Goal: Information Seeking & Learning: Find specific fact

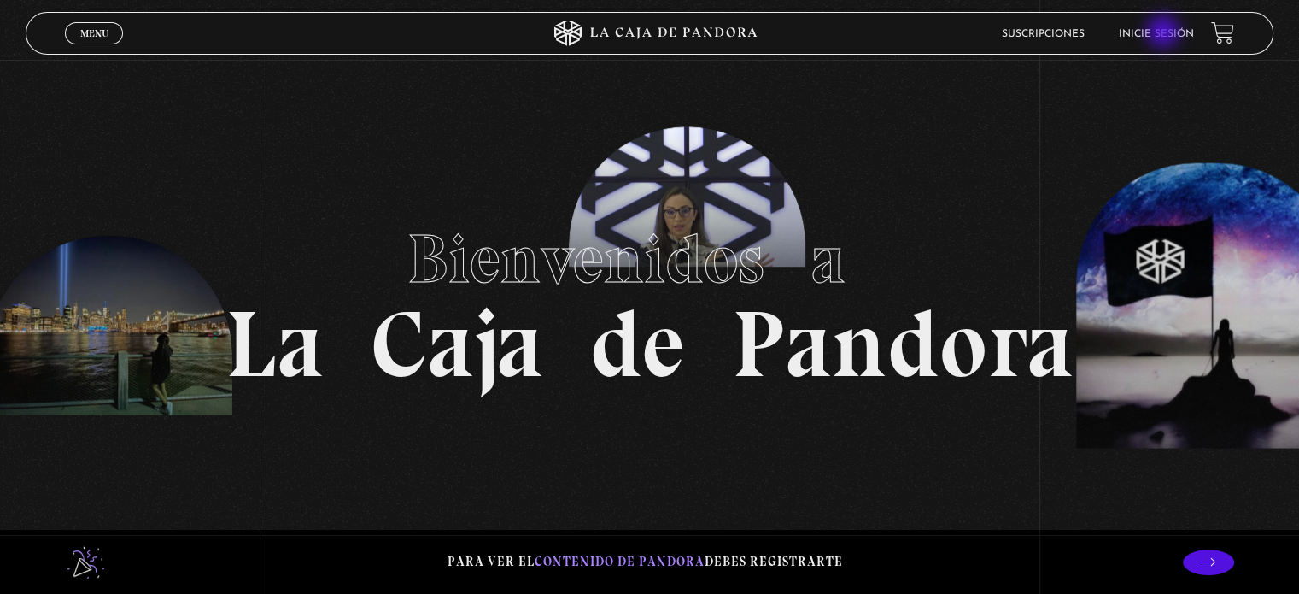
click at [1165, 33] on link "Inicie sesión" at bounding box center [1156, 34] width 75 height 10
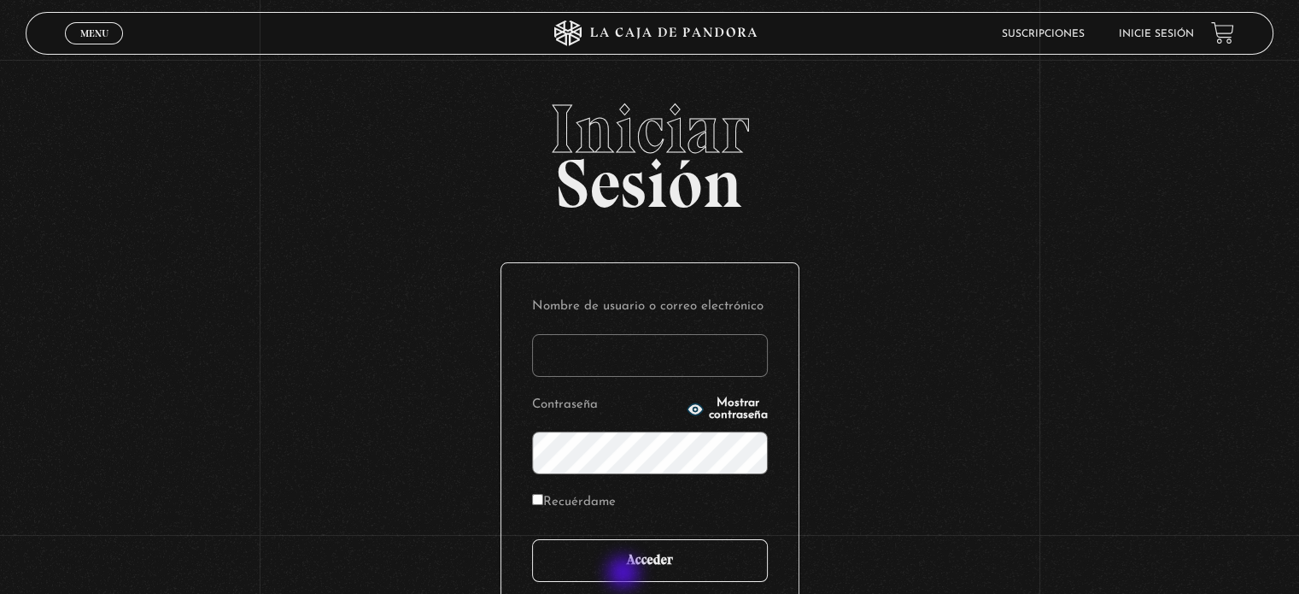
type input "[EMAIL_ADDRESS][DOMAIN_NAME]"
click at [628, 563] on input "Acceder" at bounding box center [650, 560] width 236 height 43
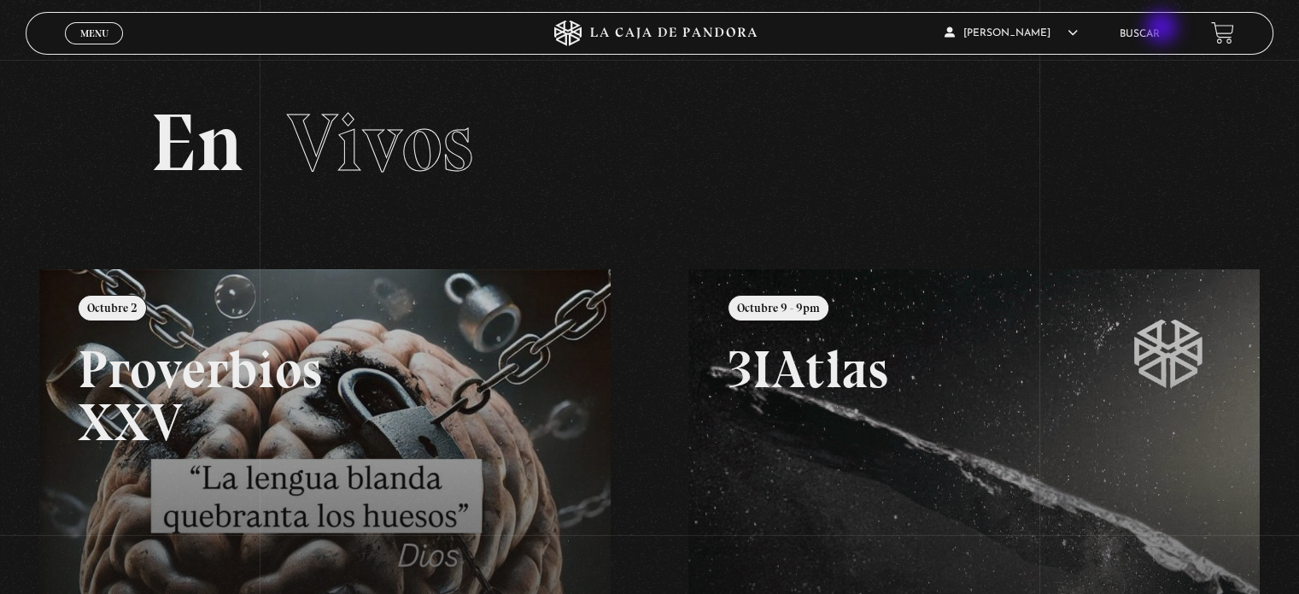
click at [1160, 29] on link "Buscar" at bounding box center [1140, 34] width 40 height 10
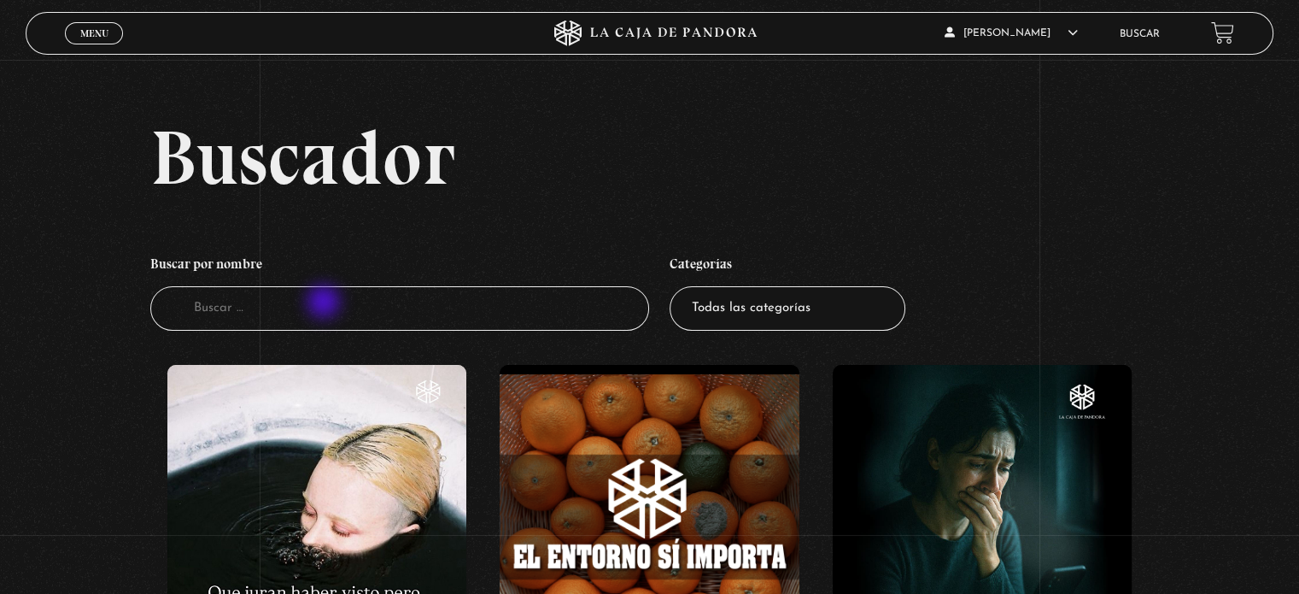
click at [324, 300] on input "Buscador" at bounding box center [399, 308] width 499 height 45
type input "pactos"
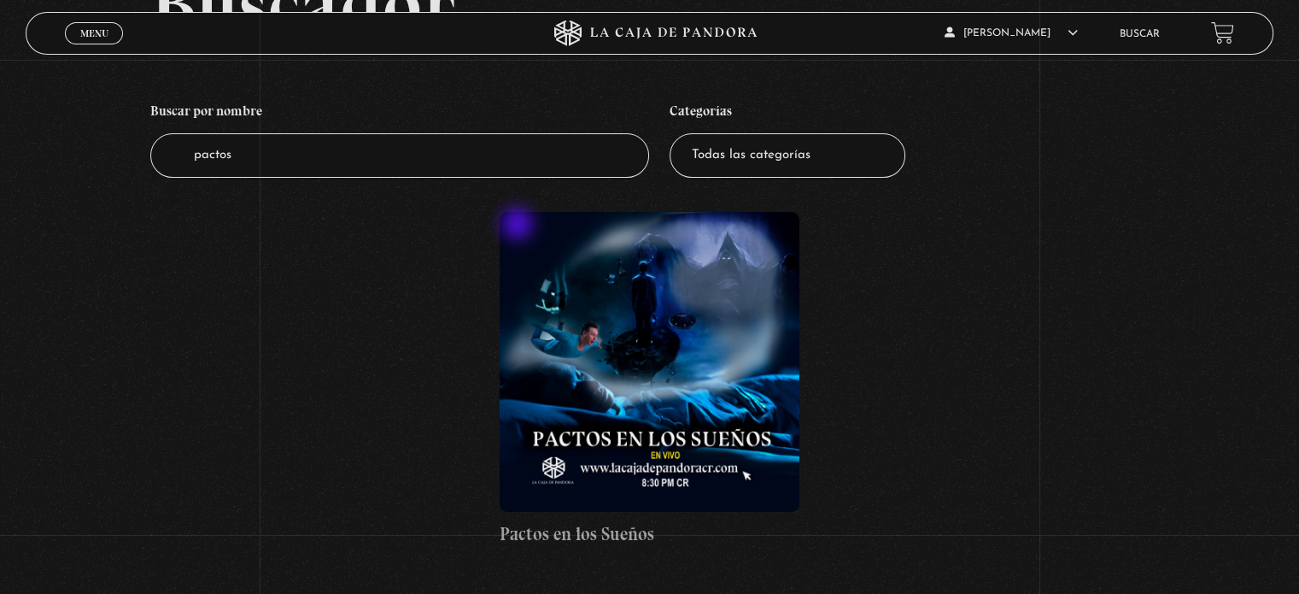
scroll to position [171, 0]
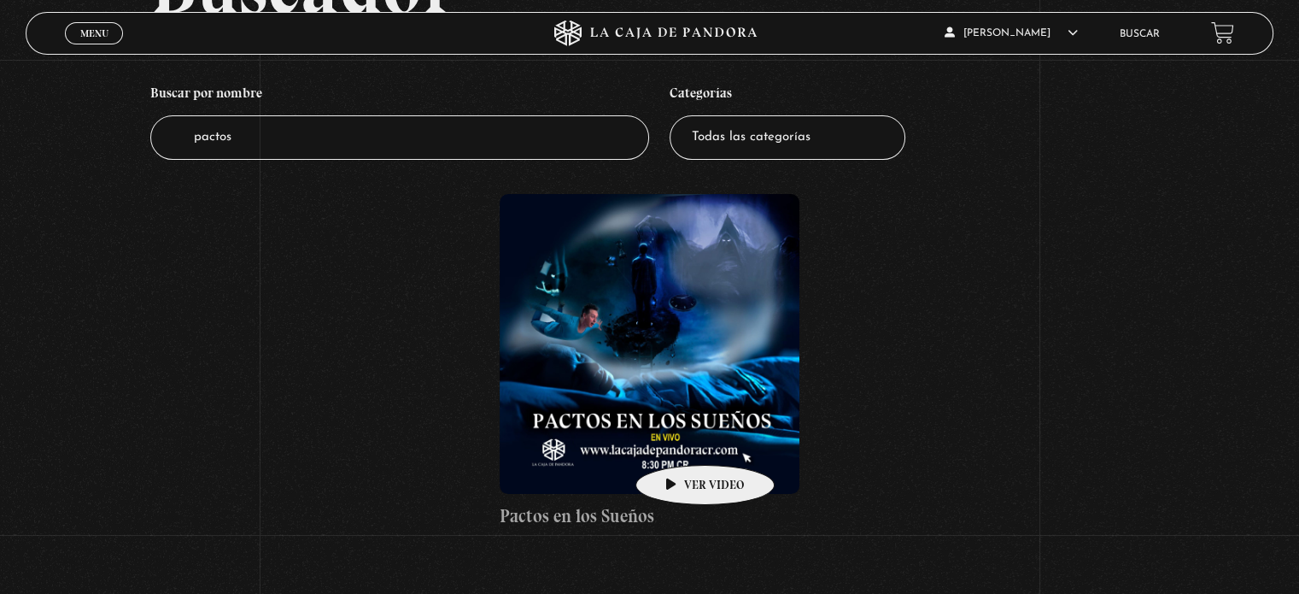
click at [678, 436] on figure at bounding box center [649, 343] width 299 height 299
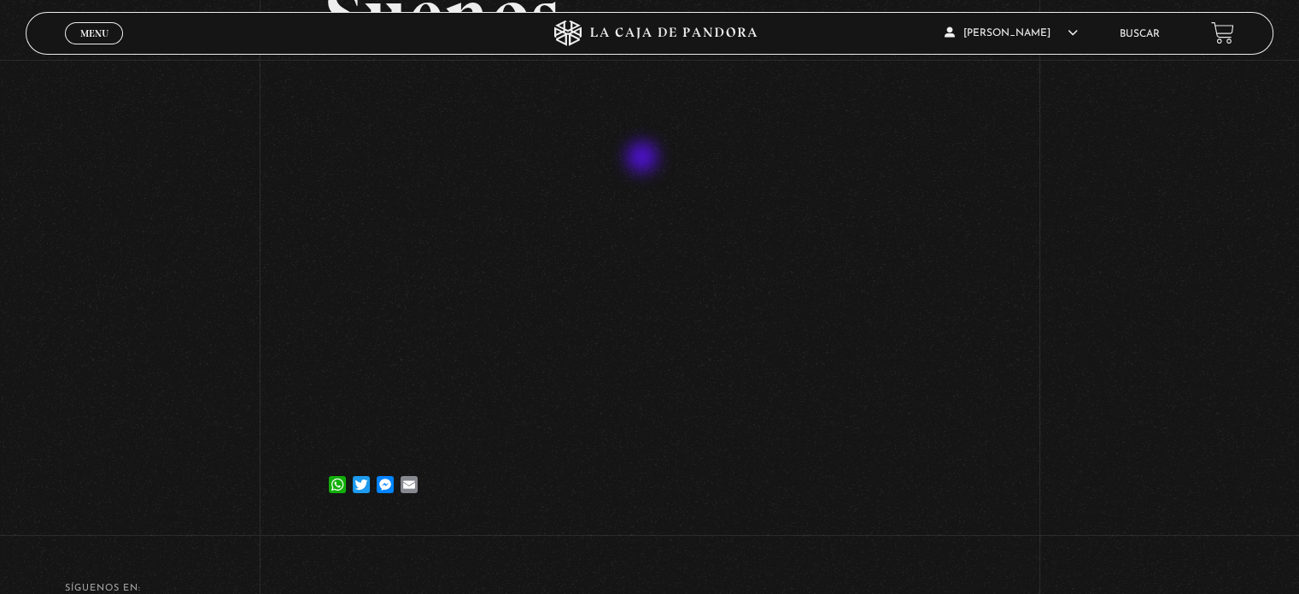
scroll to position [256, 0]
